Goal: Task Accomplishment & Management: Manage account settings

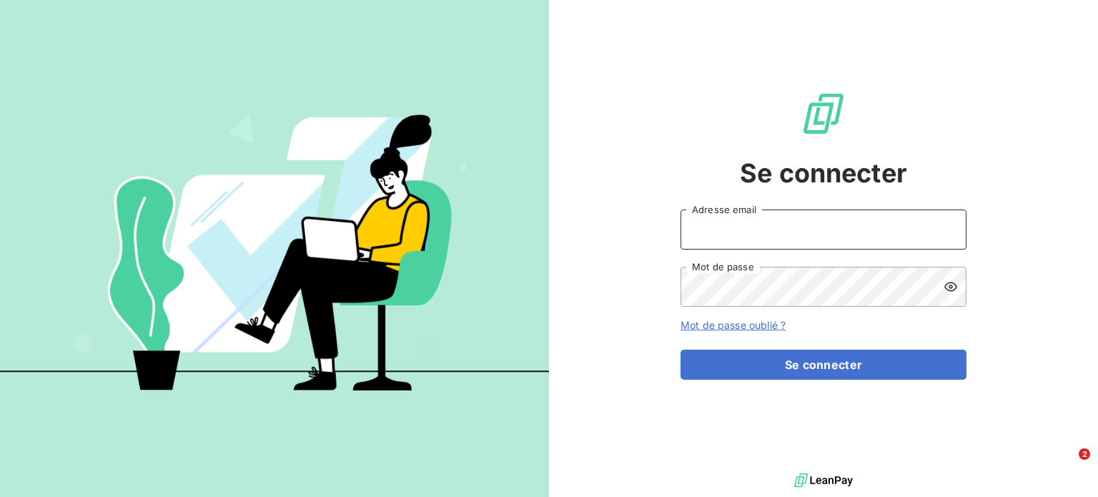
click at [916, 236] on input "Adresse email" at bounding box center [823, 229] width 286 height 40
type input "[EMAIL_ADDRESS][DOMAIN_NAME]"
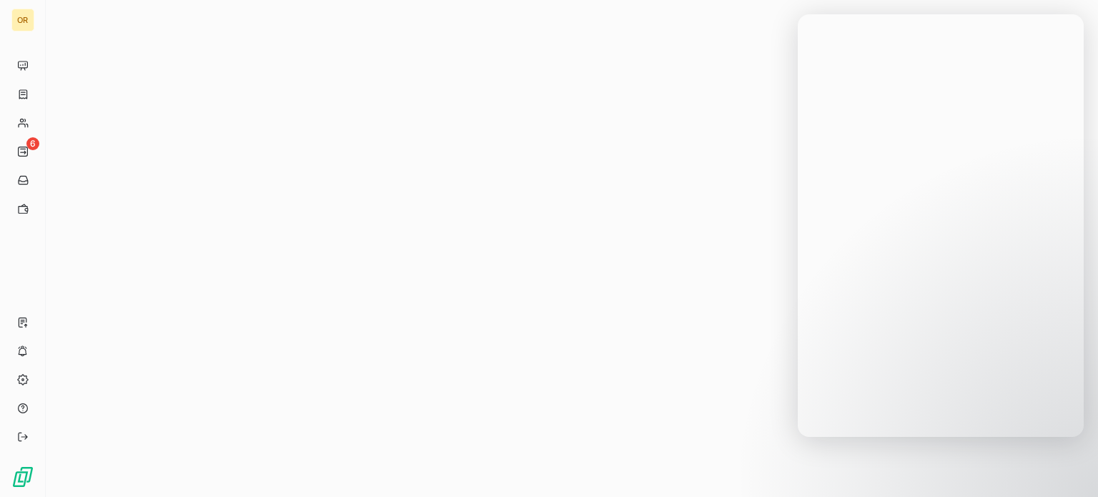
click at [697, 184] on div at bounding box center [572, 248] width 1052 height 497
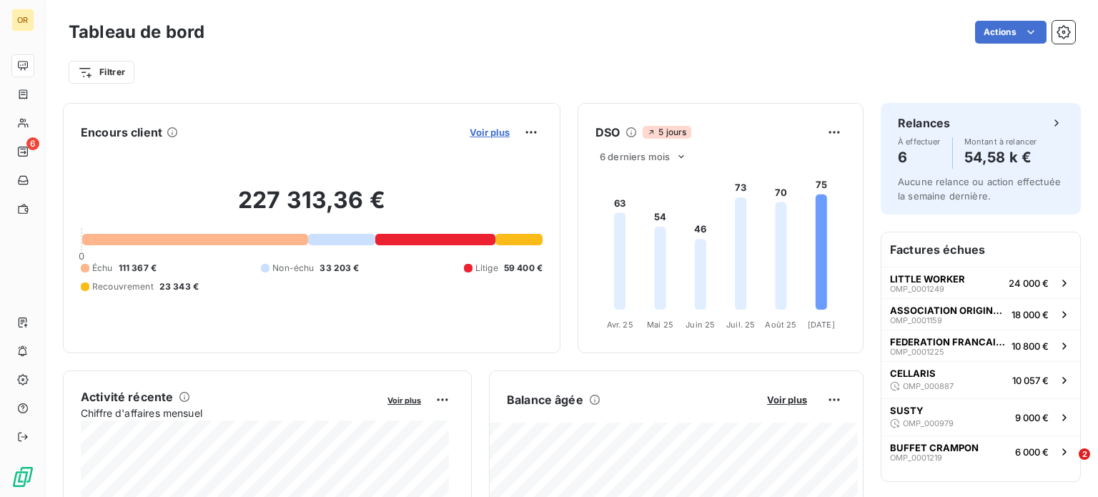
click at [472, 133] on span "Voir plus" at bounding box center [490, 131] width 40 height 11
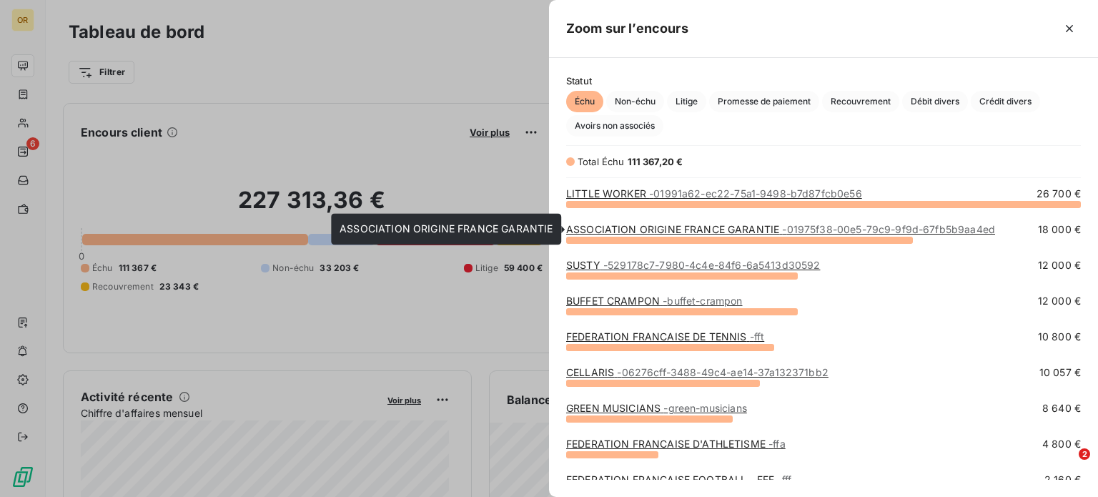
click at [637, 230] on link "ASSOCIATION ORIGINE FRANCE GARANTIE - 01975f38-00e5-79c9-9f9d-67fb5b9aa4ed" at bounding box center [780, 229] width 429 height 12
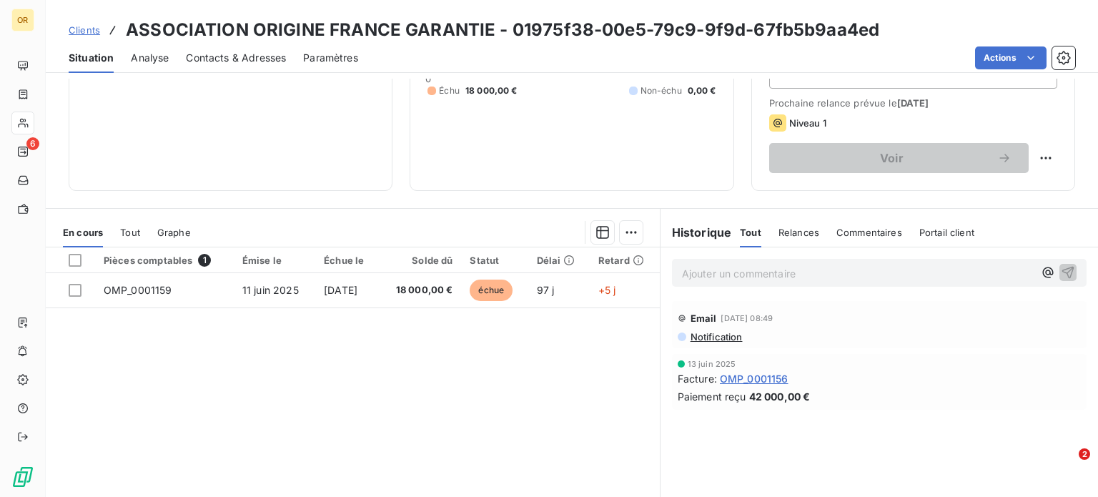
scroll to position [214, 0]
